Goal: Find specific page/section: Find specific page/section

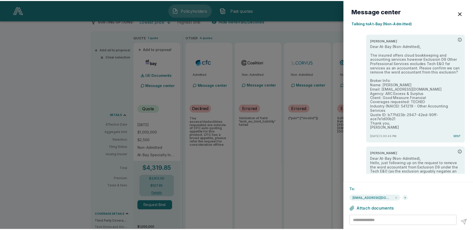
scroll to position [108, 0]
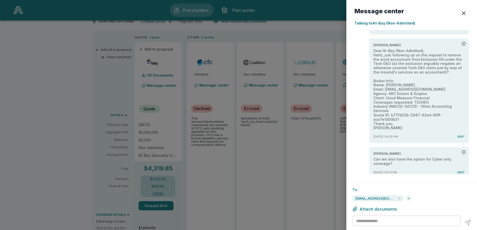
click at [463, 15] on div "button" at bounding box center [464, 13] width 6 height 6
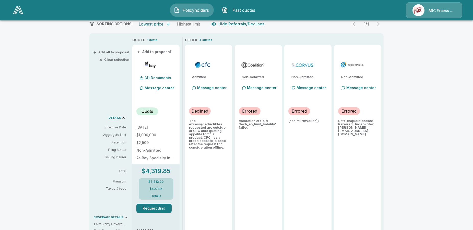
scroll to position [0, 0]
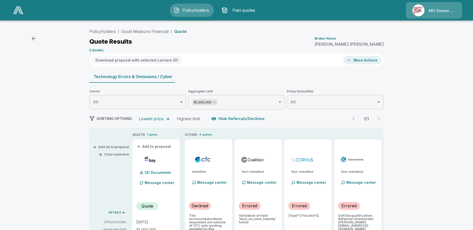
click at [210, 9] on span "Policyholders" at bounding box center [196, 10] width 28 height 6
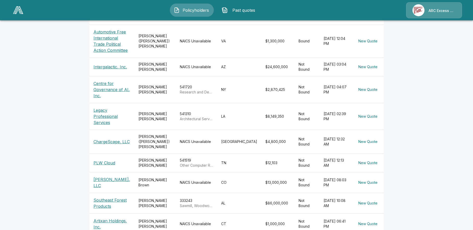
scroll to position [130, 0]
click at [106, 159] on p "PLW Cloud" at bounding box center [111, 162] width 37 height 6
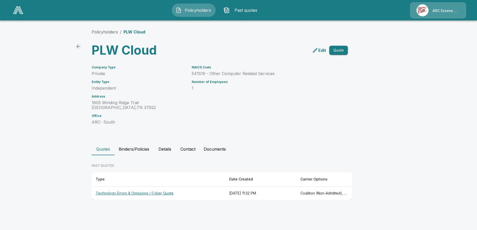
click at [139, 193] on th "Technology Errors & Omissions / Cyber Quote" at bounding box center [159, 194] width 134 height 14
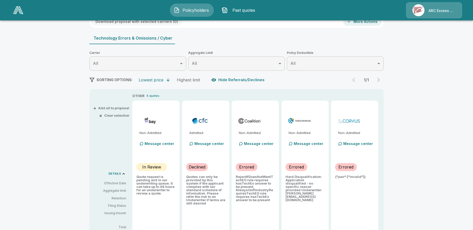
scroll to position [52, 0]
